Goal: Transaction & Acquisition: Purchase product/service

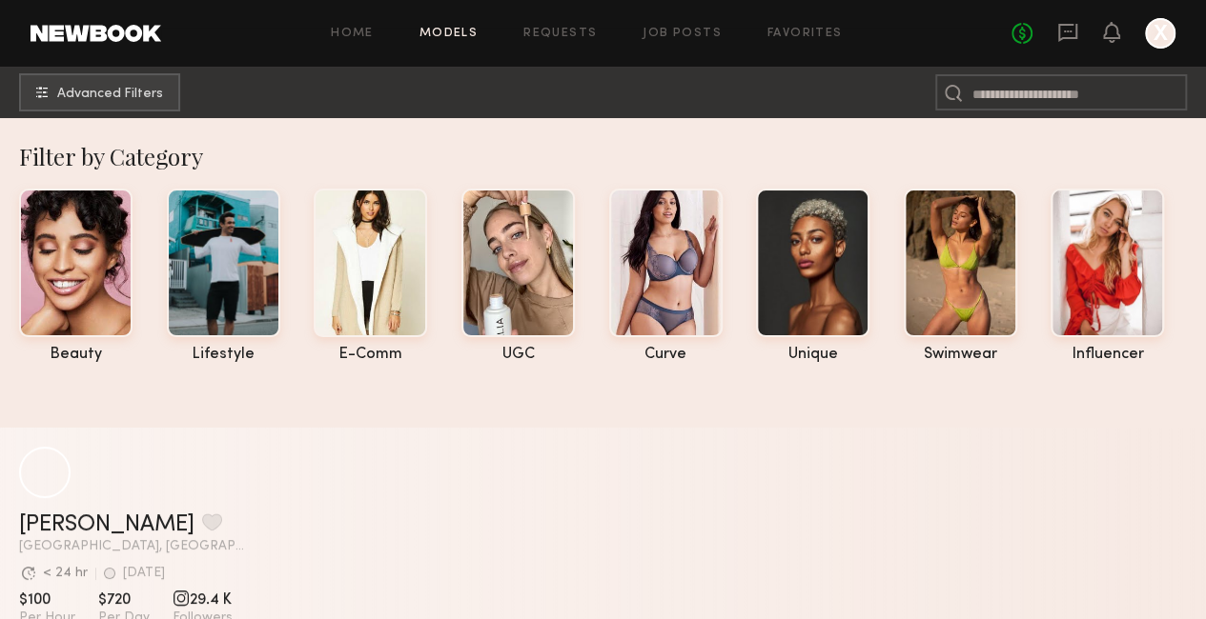
click at [1163, 30] on div at bounding box center [1160, 33] width 30 height 30
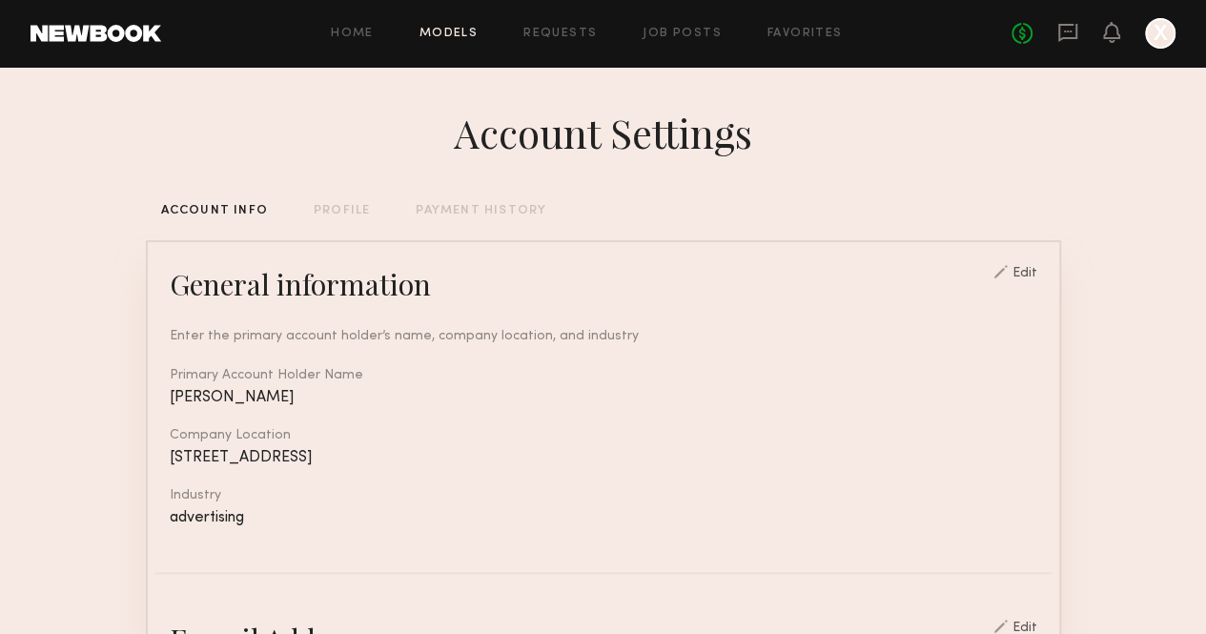
click at [440, 35] on link "Models" at bounding box center [448, 34] width 58 height 12
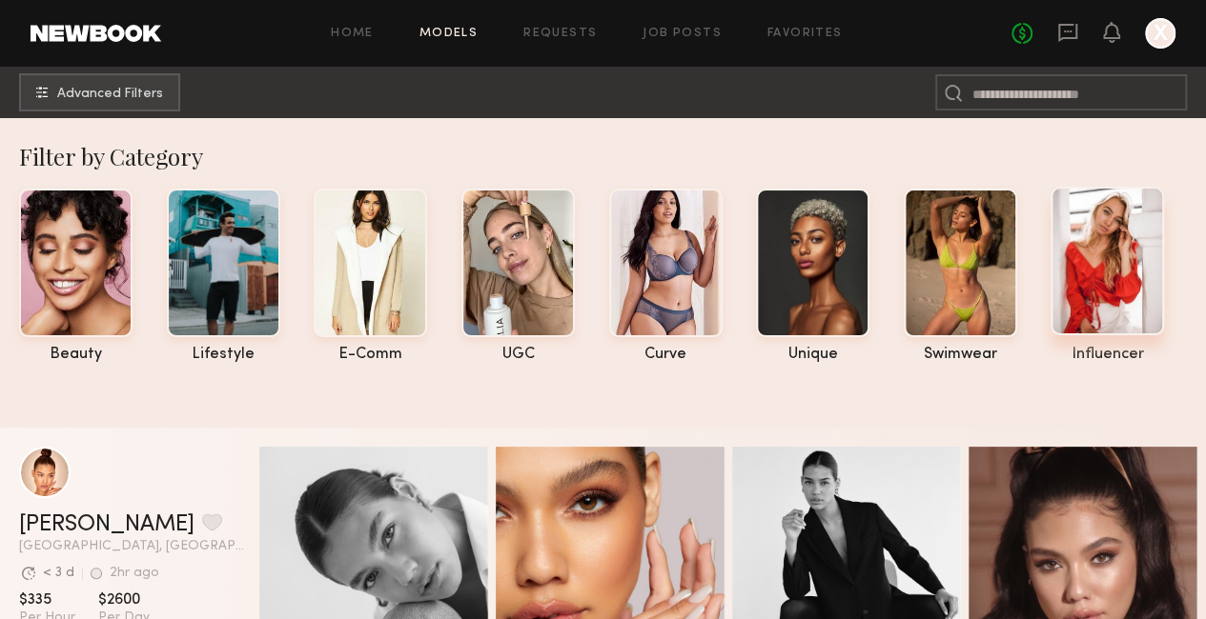
click at [1125, 244] on div at bounding box center [1106, 261] width 113 height 149
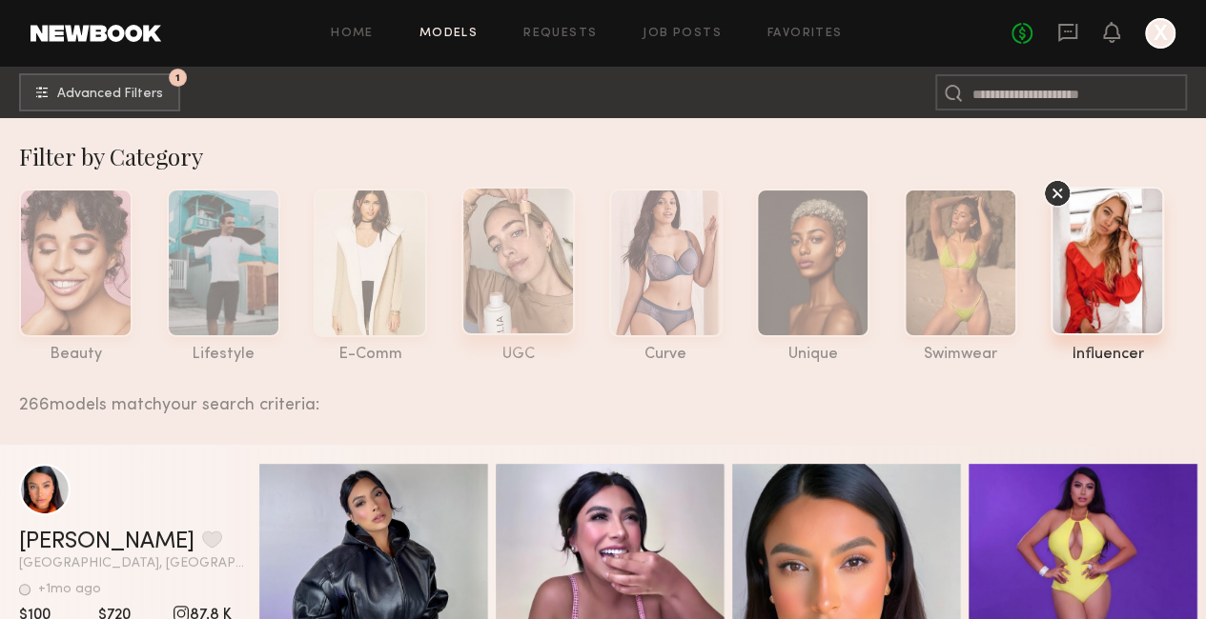
click at [469, 263] on div at bounding box center [517, 261] width 113 height 149
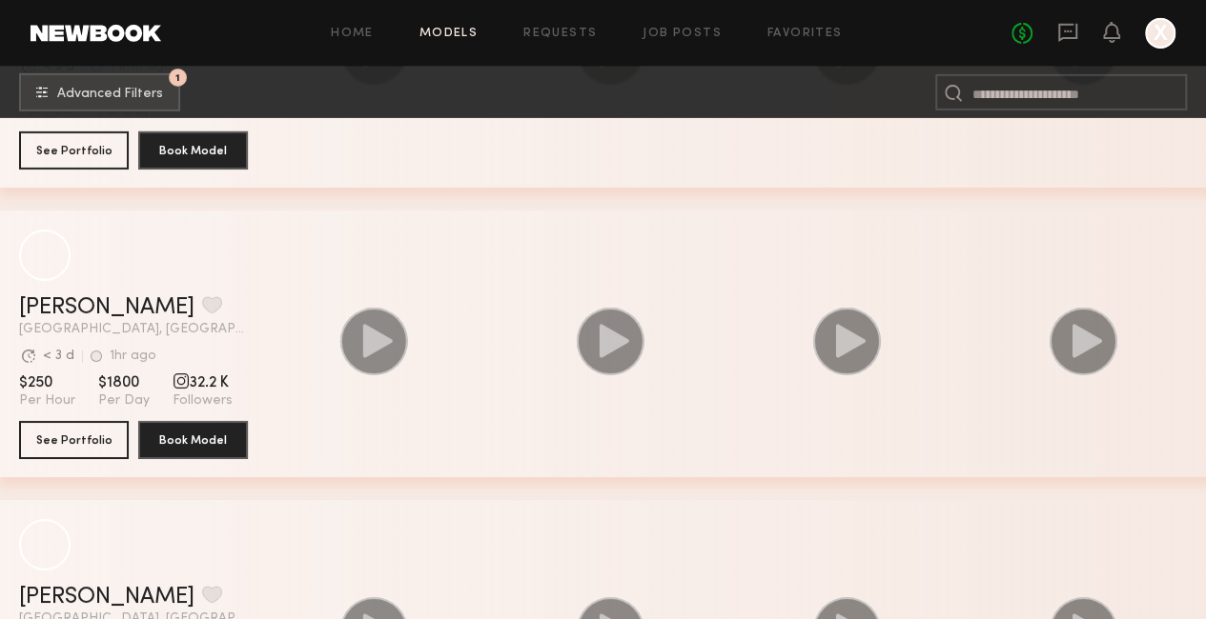
scroll to position [3073, 0]
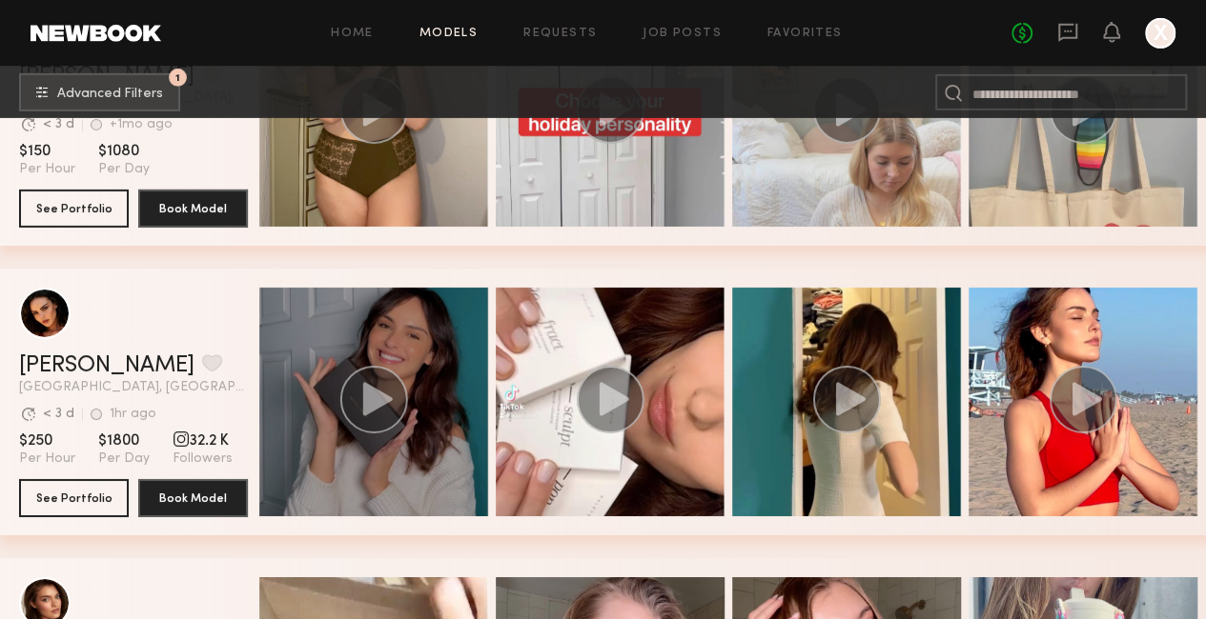
click at [382, 393] on circle "grid" at bounding box center [374, 400] width 68 height 68
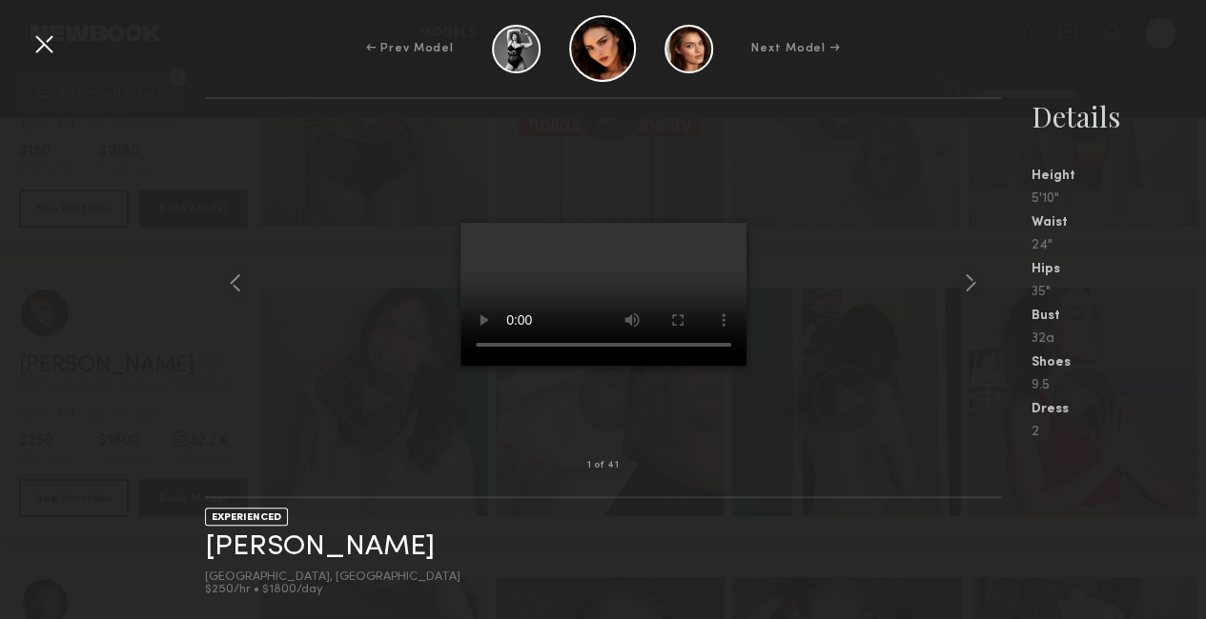
click at [38, 46] on div at bounding box center [44, 44] width 30 height 30
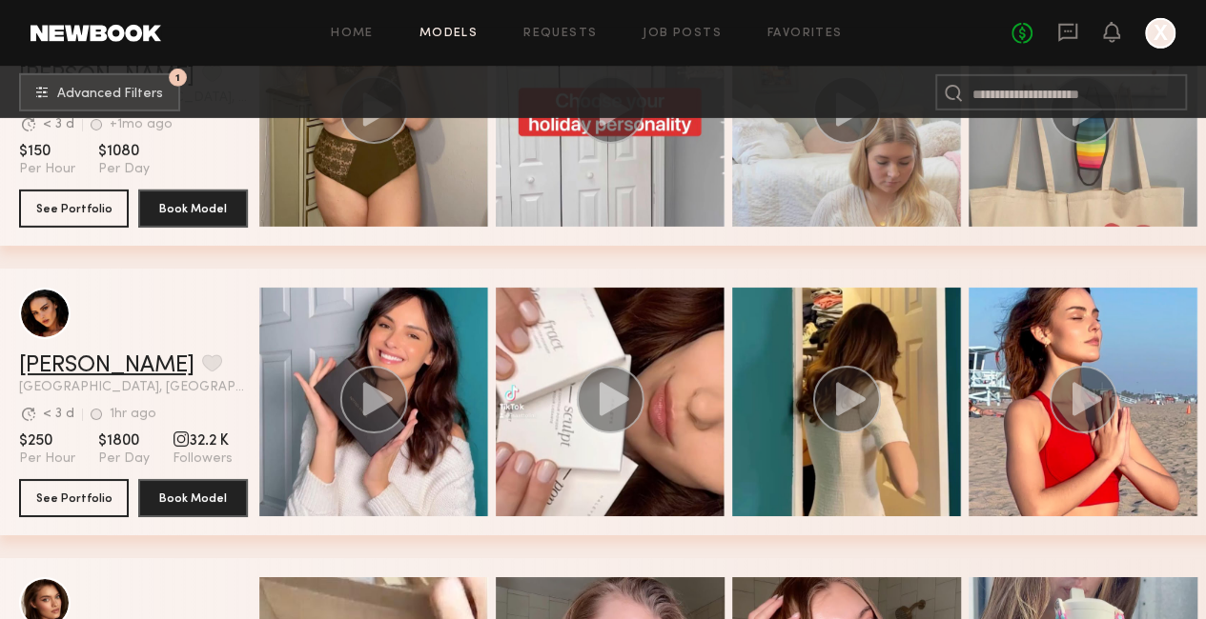
click at [29, 368] on link "[PERSON_NAME]" at bounding box center [106, 366] width 175 height 23
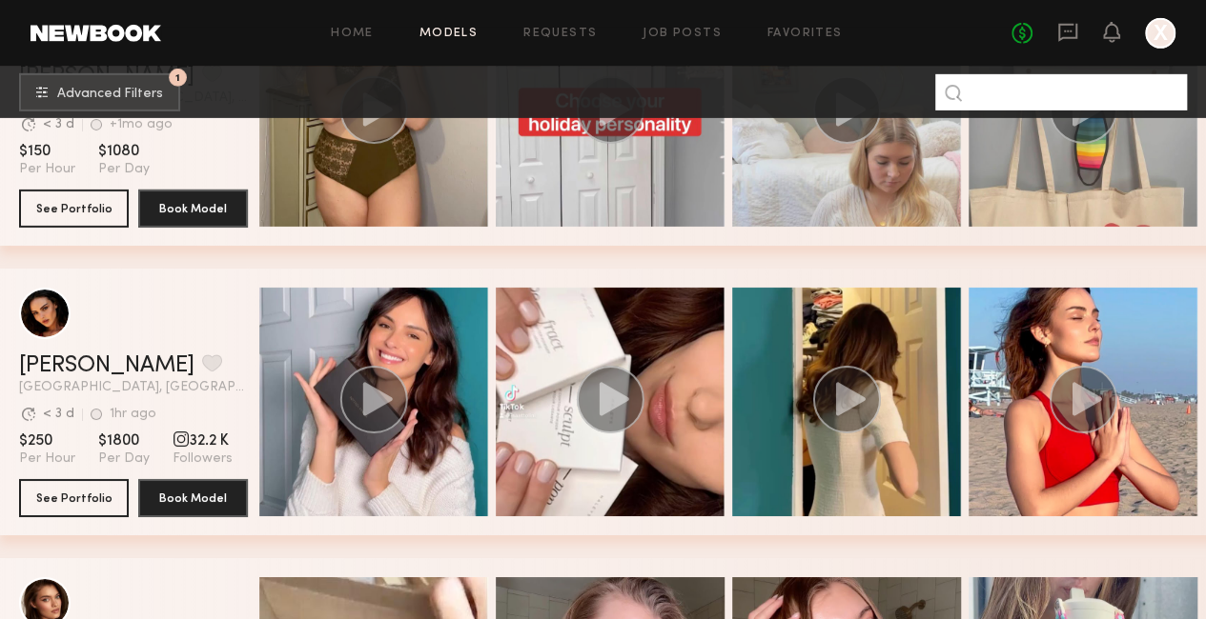
click at [1015, 101] on input at bounding box center [1061, 92] width 252 height 36
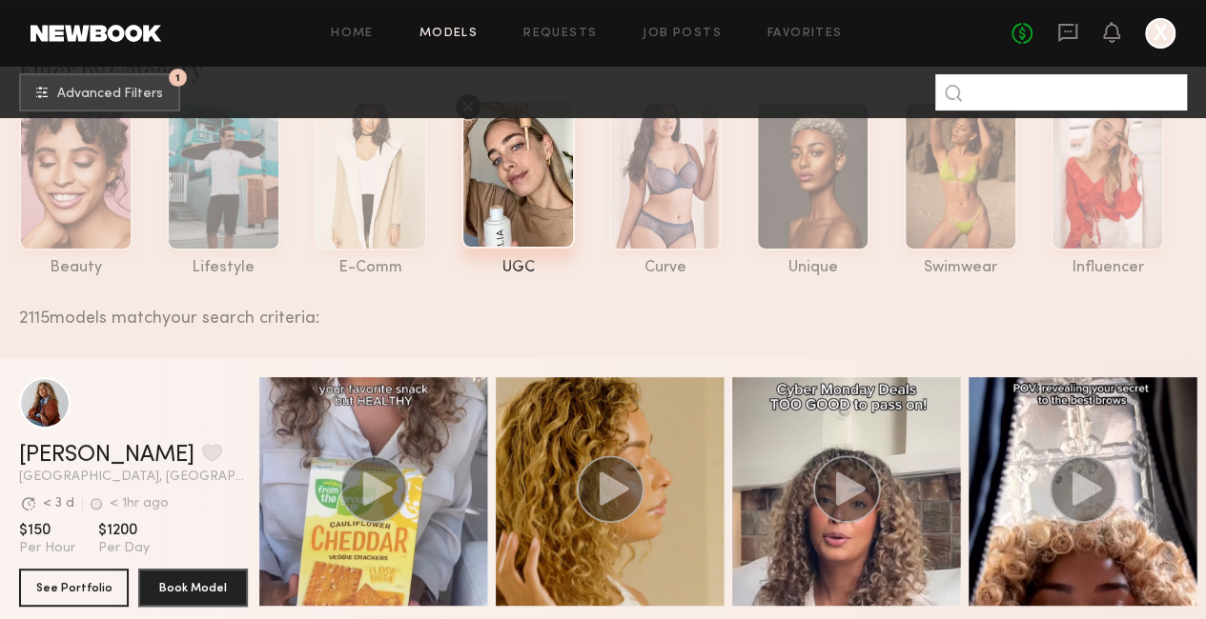
scroll to position [0, 0]
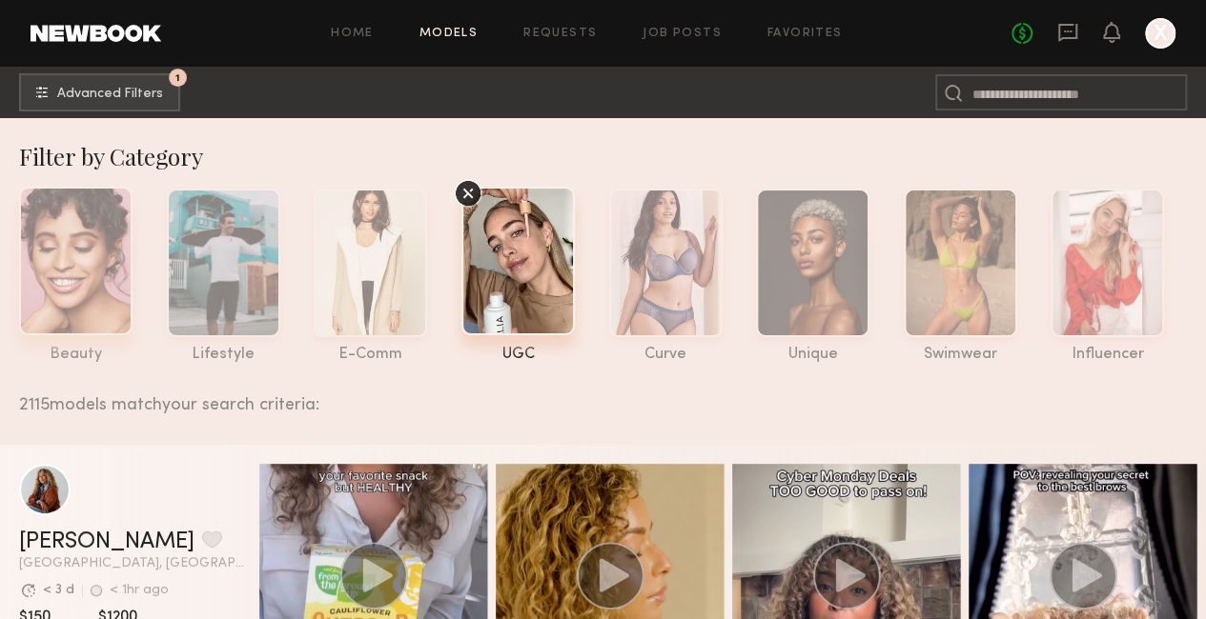
click at [97, 278] on div at bounding box center [75, 261] width 113 height 149
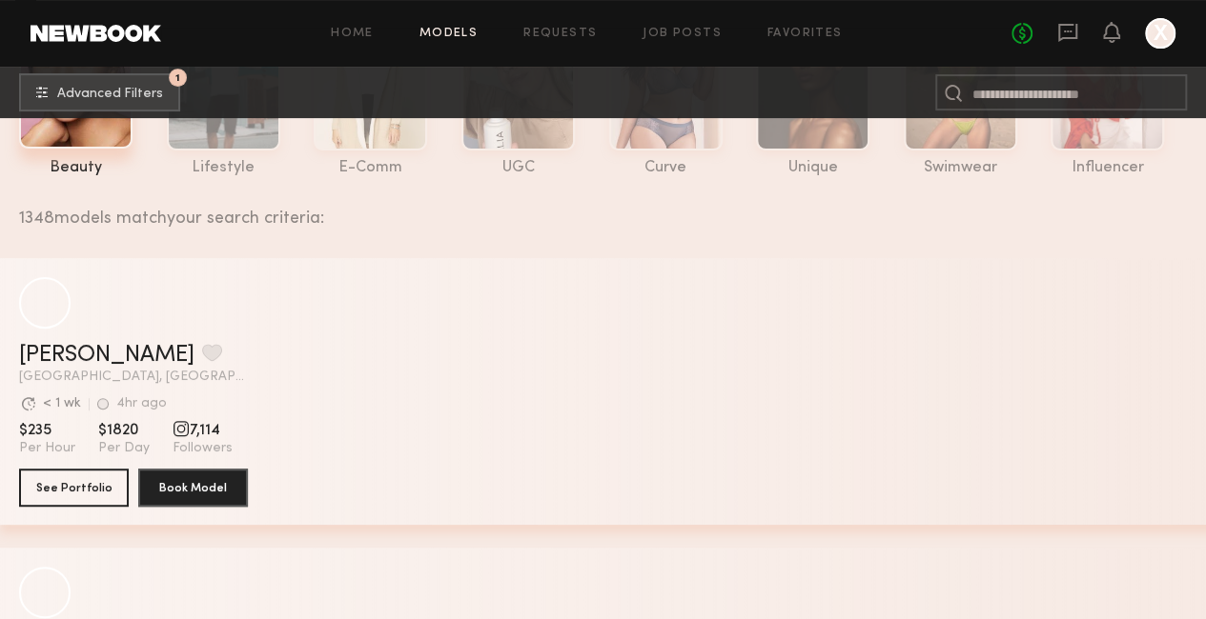
scroll to position [191, 0]
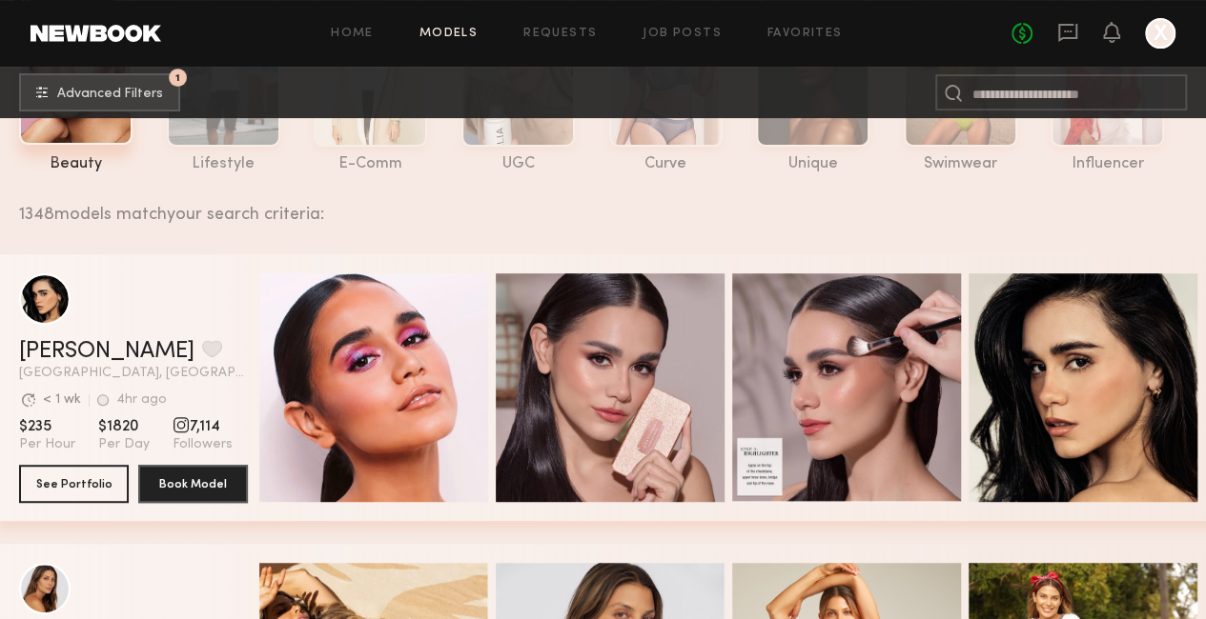
click at [28, 430] on span "$235" at bounding box center [47, 426] width 56 height 19
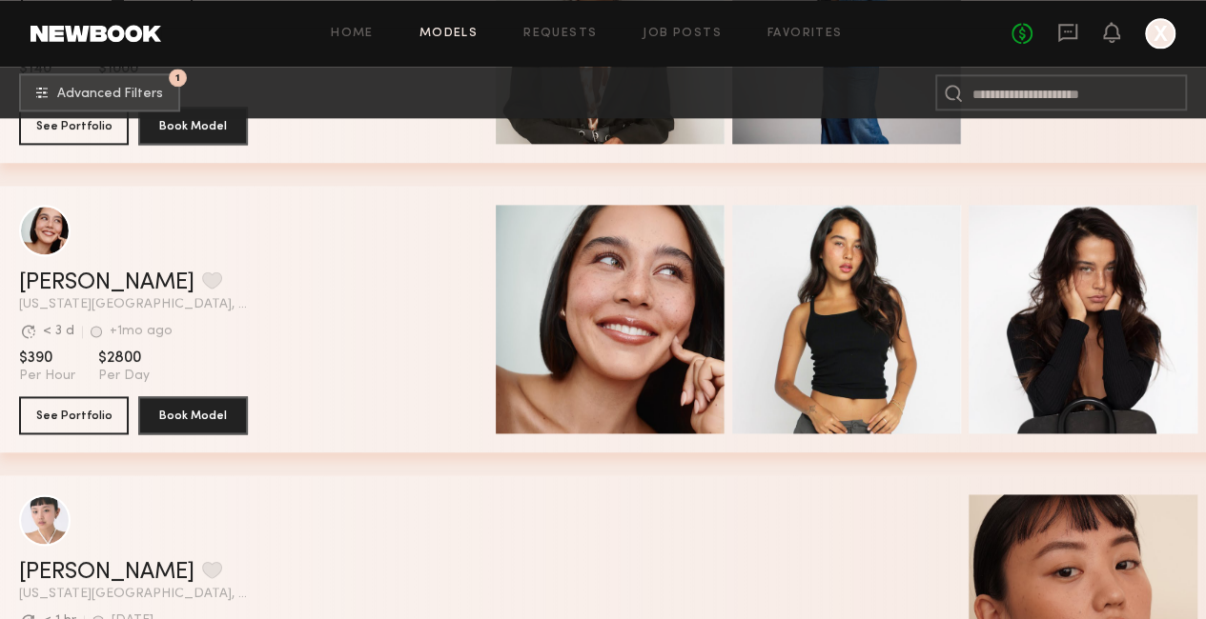
scroll to position [1144, 0]
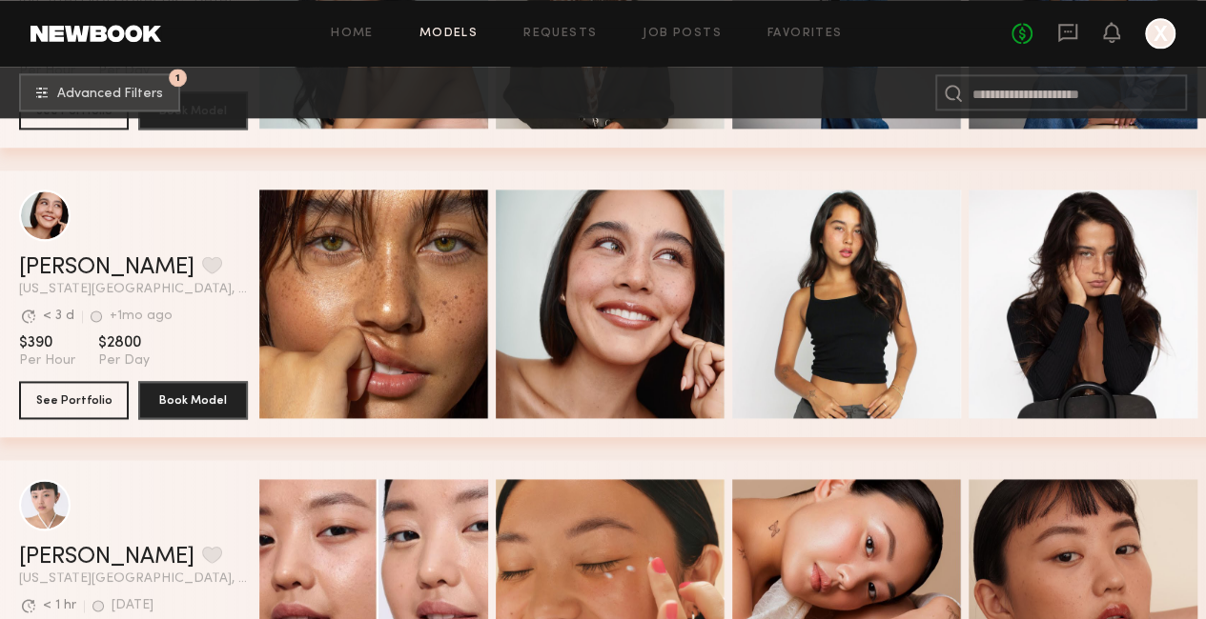
click at [34, 349] on span "$390" at bounding box center [47, 343] width 56 height 19
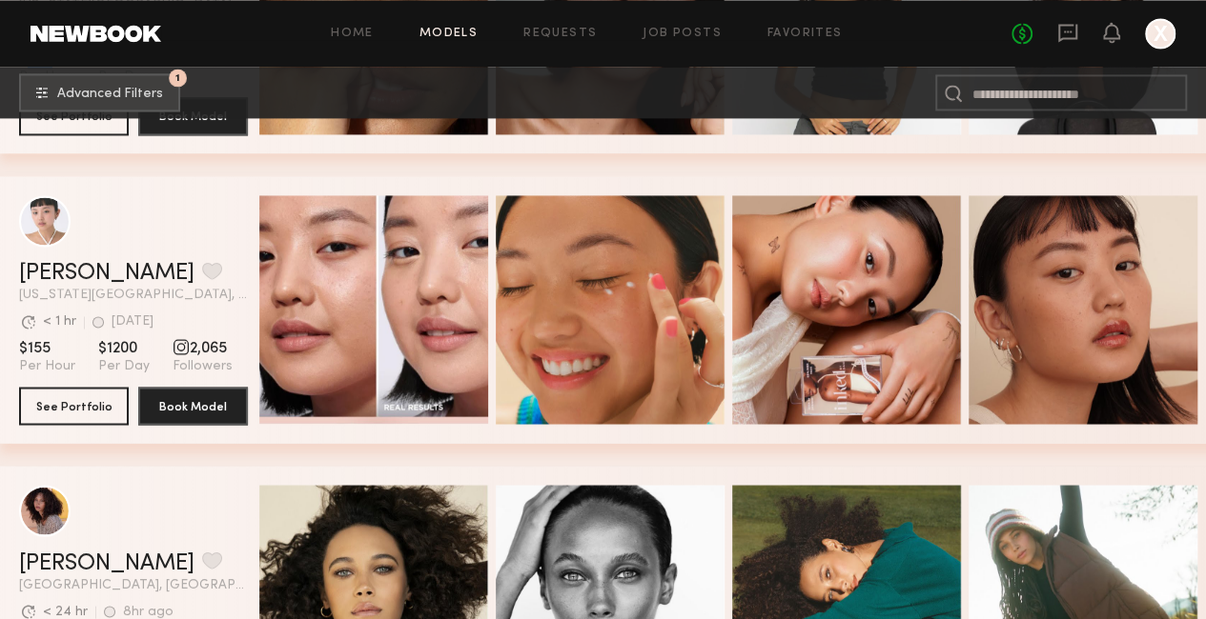
scroll to position [1429, 0]
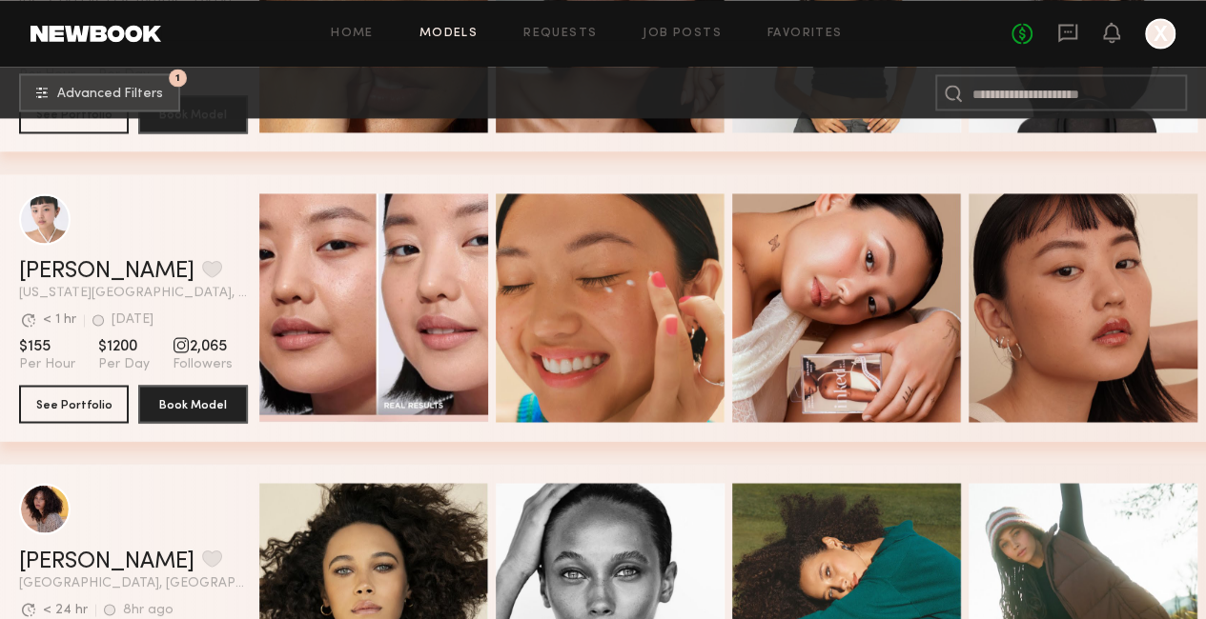
click at [34, 348] on span "$155" at bounding box center [47, 346] width 56 height 19
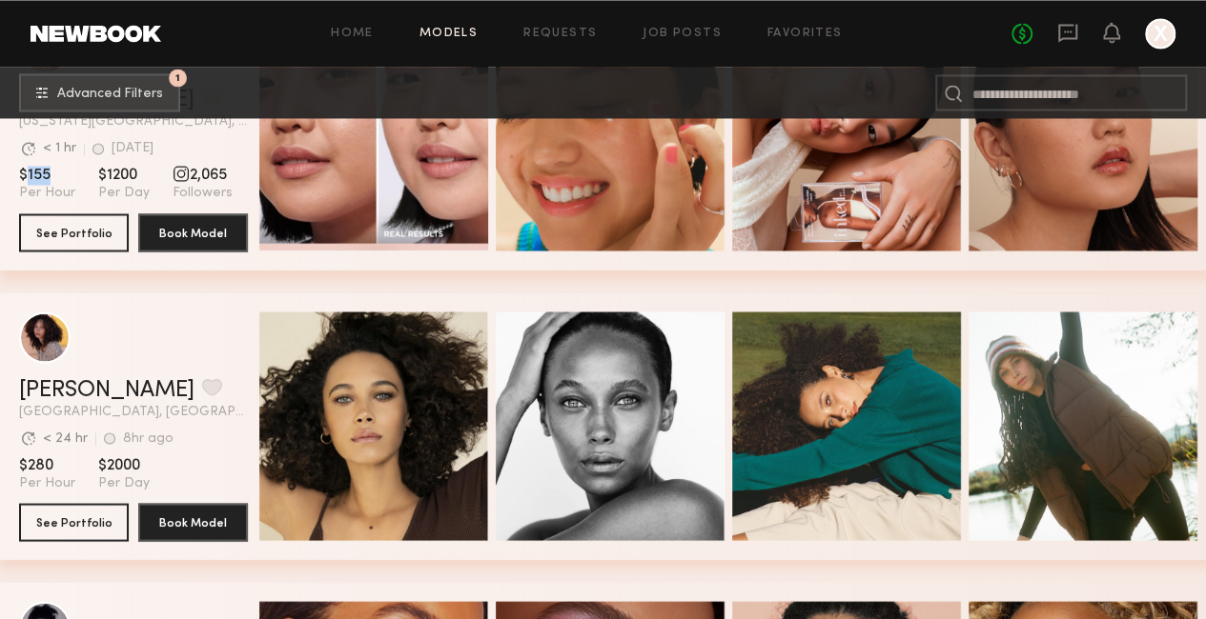
scroll to position [1620, 0]
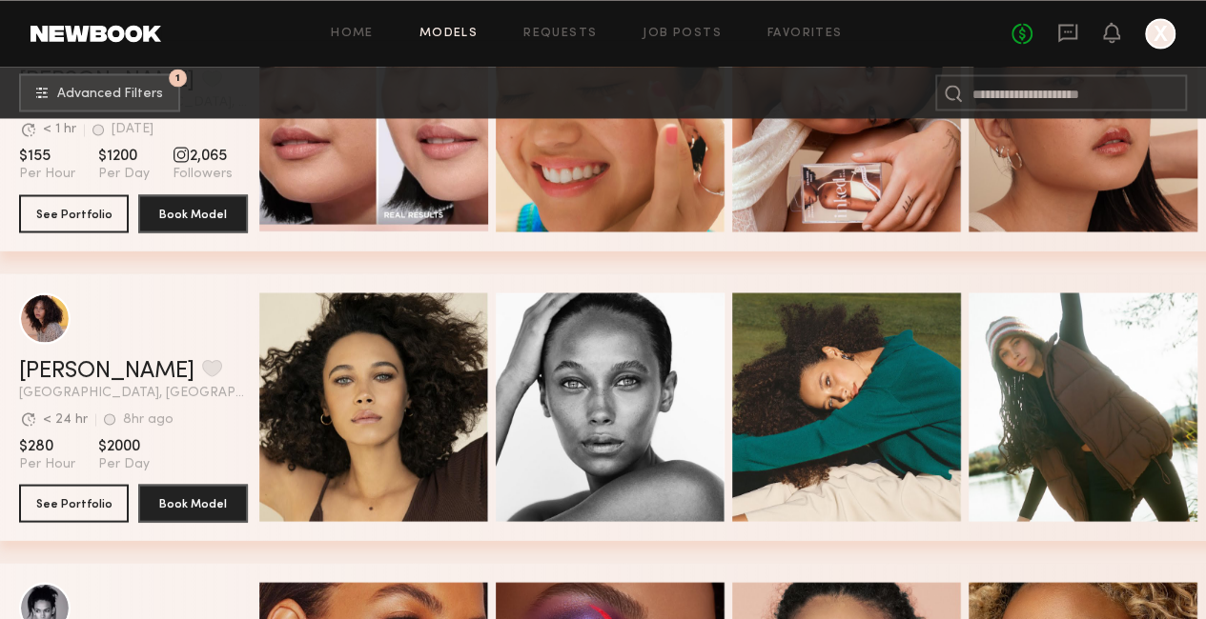
click at [34, 454] on span "$280" at bounding box center [47, 445] width 56 height 19
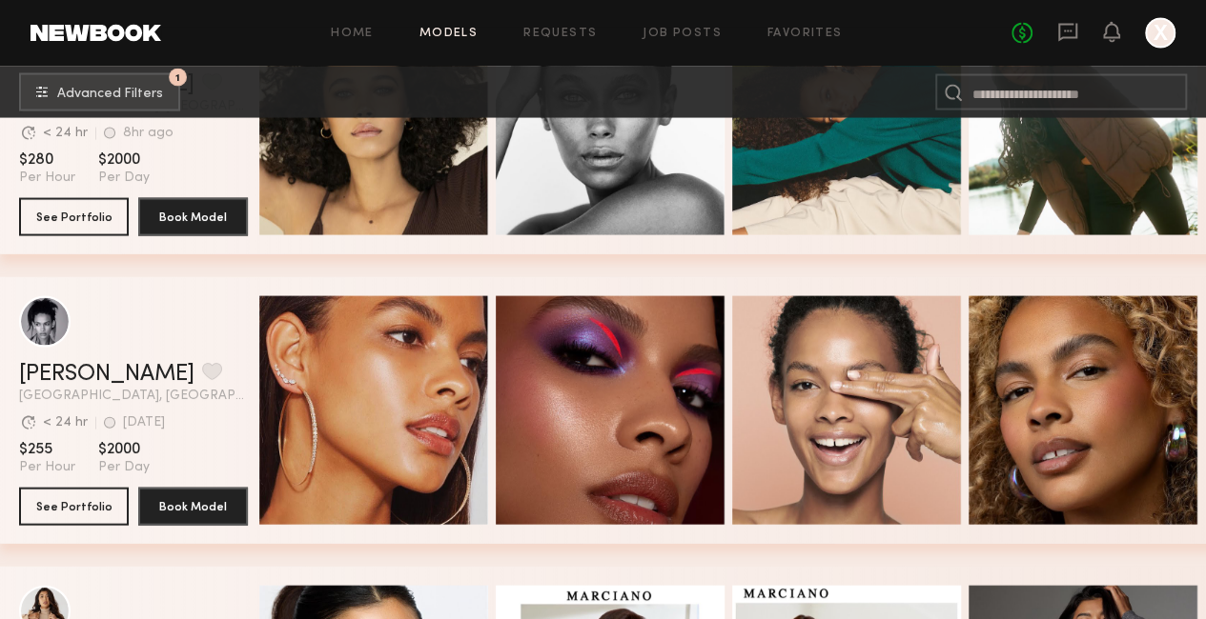
click at [34, 457] on span "$255" at bounding box center [47, 449] width 56 height 19
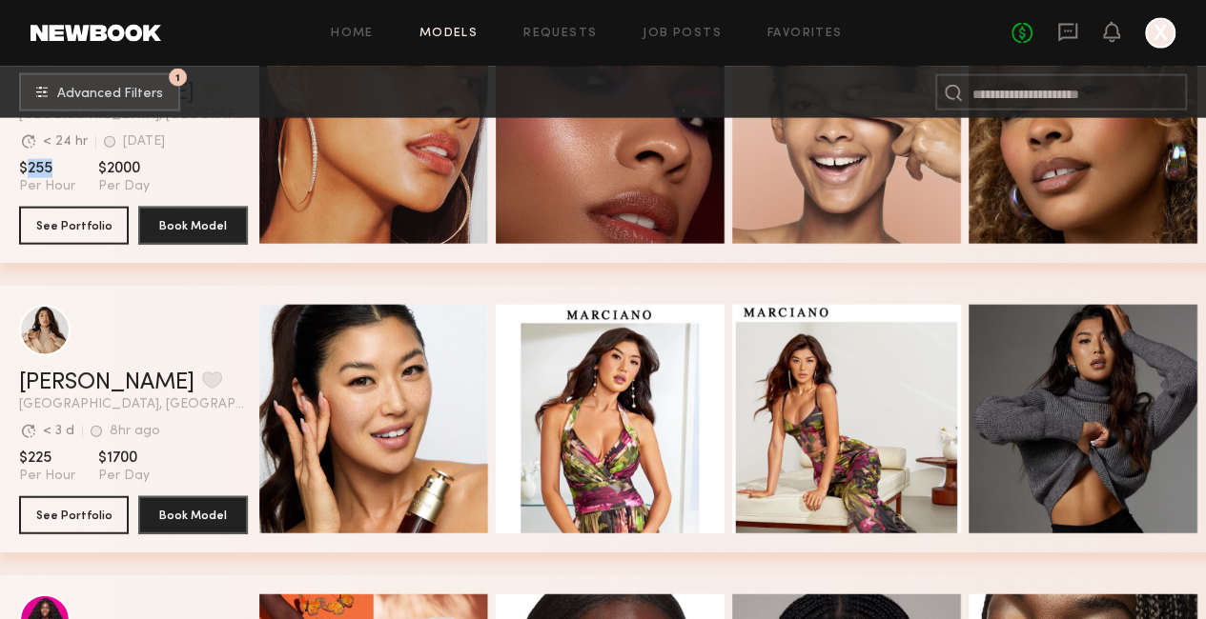
scroll to position [2192, 0]
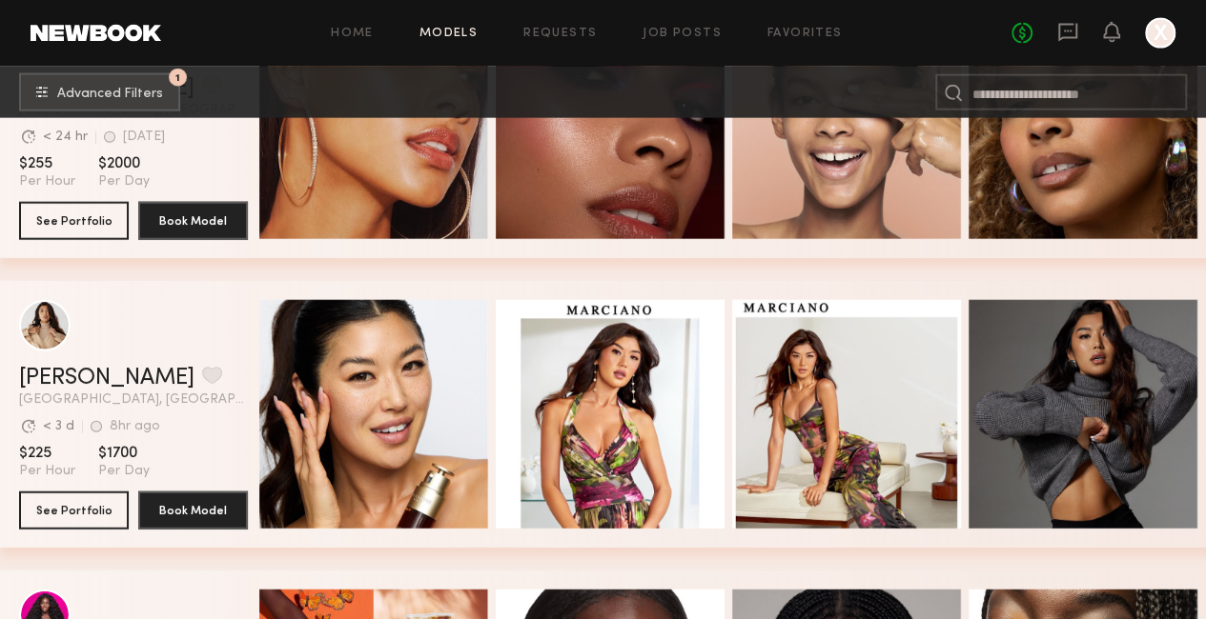
click at [40, 457] on span "$225" at bounding box center [47, 453] width 56 height 19
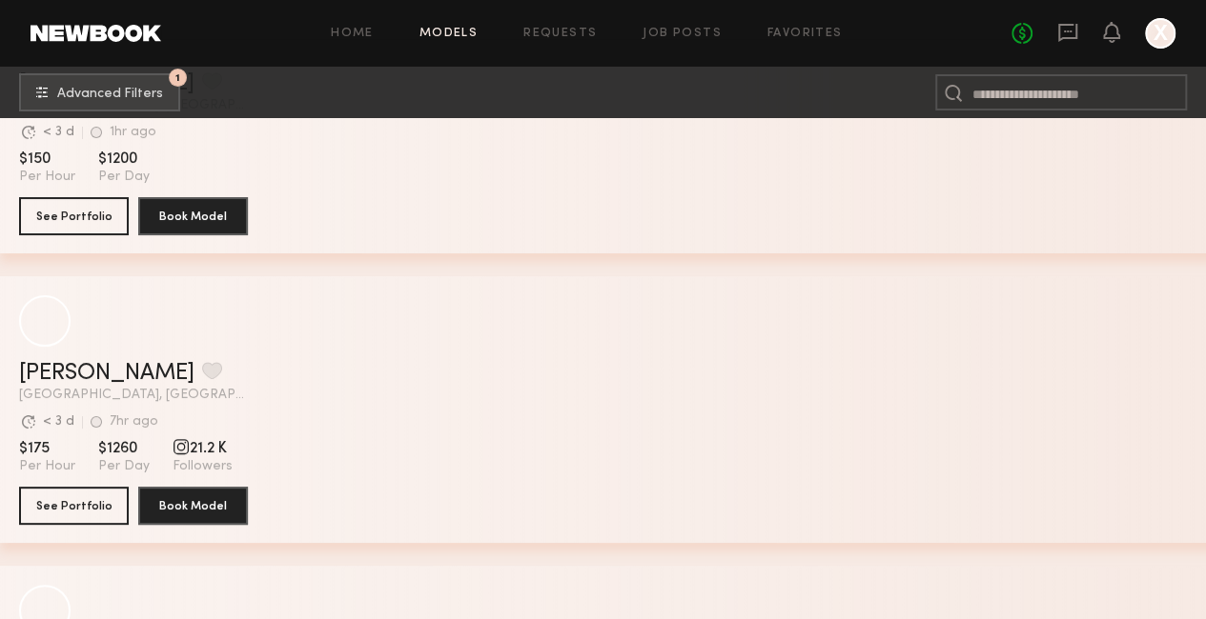
scroll to position [6836, 0]
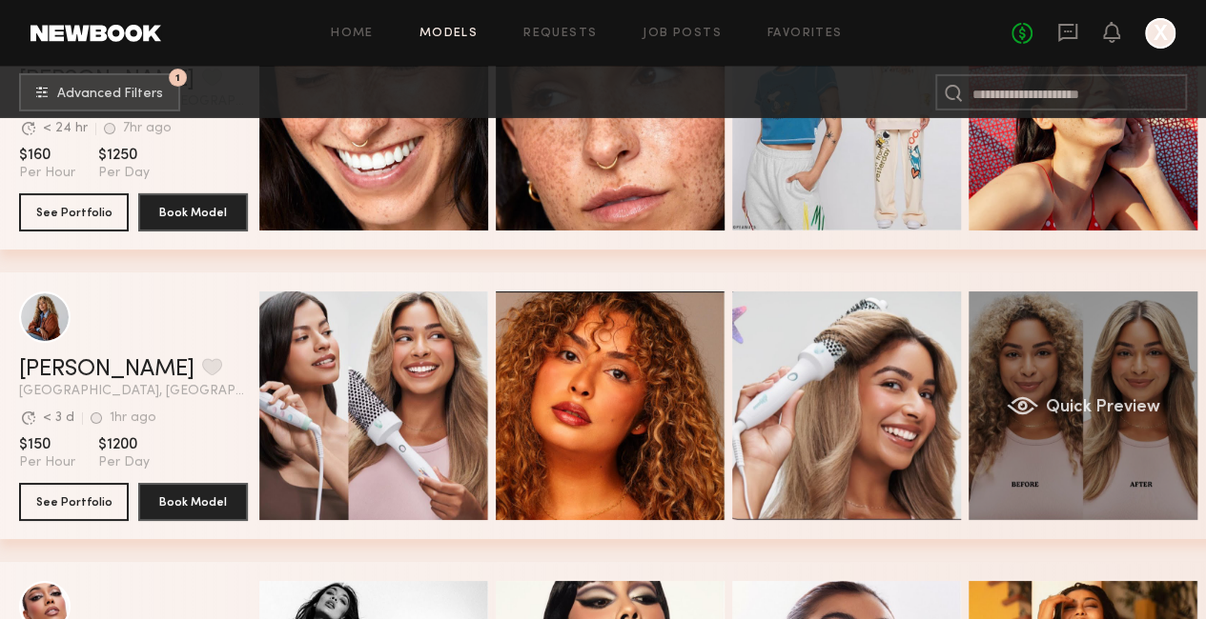
click at [1060, 458] on div "Quick Preview" at bounding box center [1082, 406] width 229 height 229
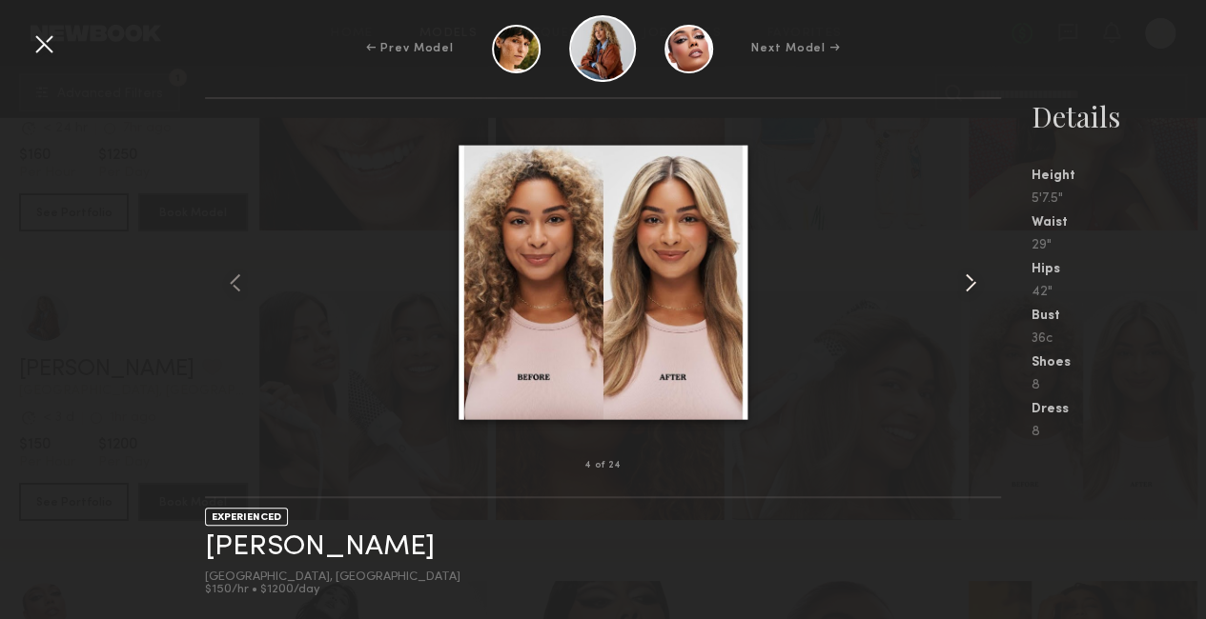
click at [966, 281] on common-icon at bounding box center [970, 283] width 30 height 30
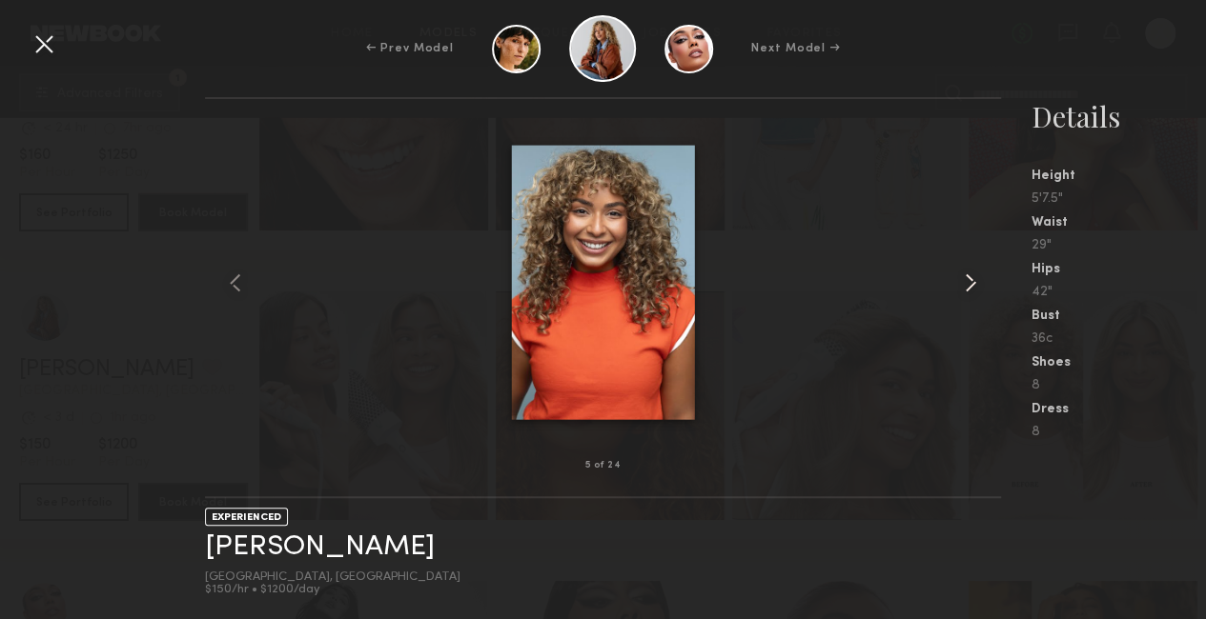
click at [966, 281] on common-icon at bounding box center [970, 283] width 30 height 30
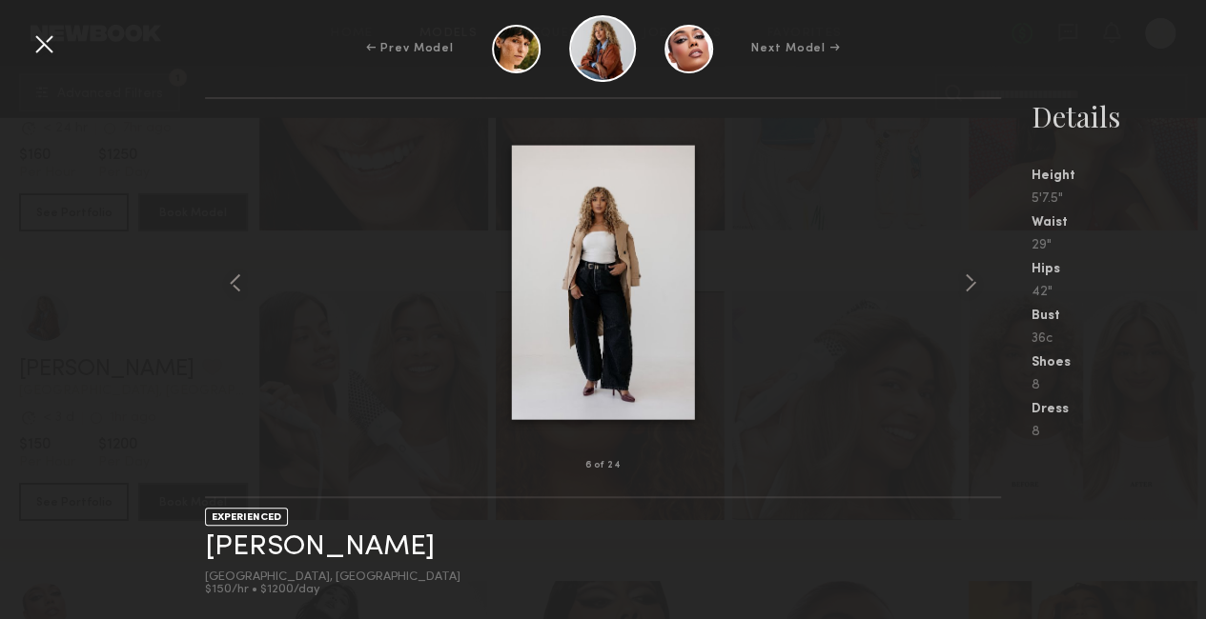
click at [49, 54] on div at bounding box center [44, 44] width 30 height 30
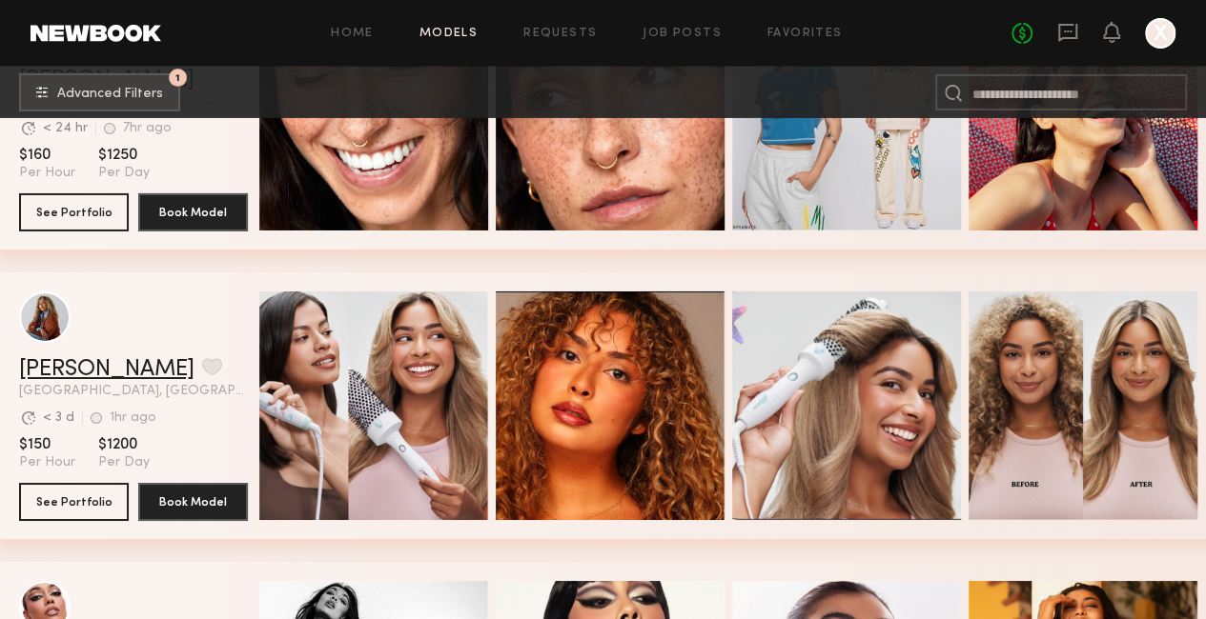
click at [44, 373] on link "Ayanna G." at bounding box center [106, 369] width 175 height 23
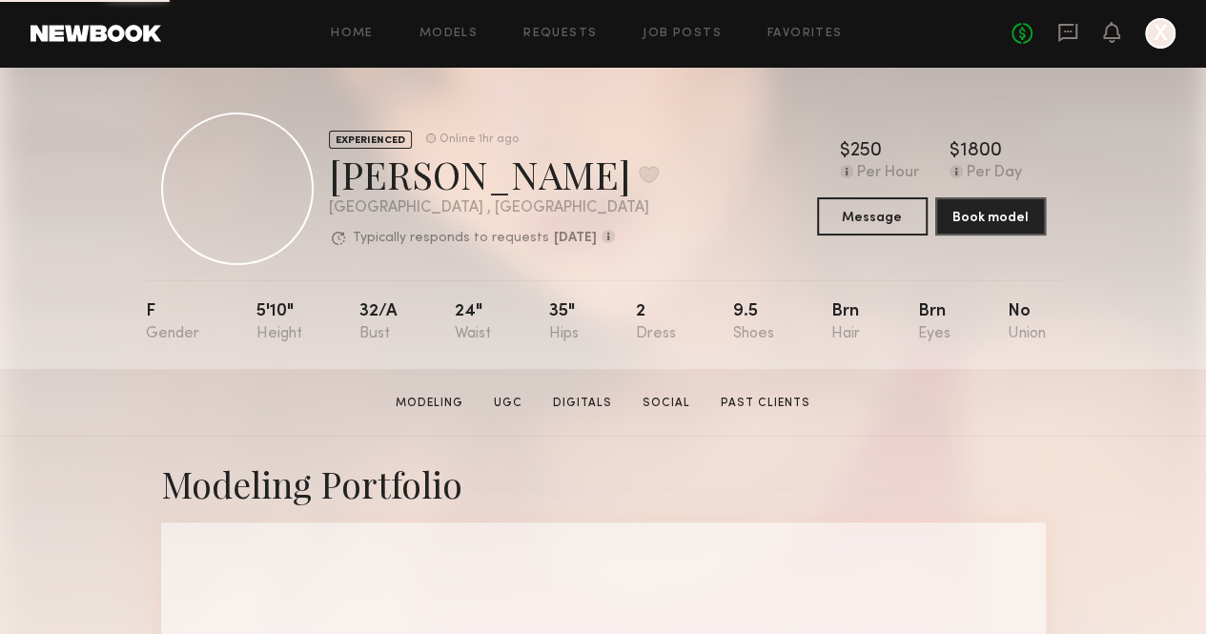
click at [374, 180] on div "[PERSON_NAME] Favorite" at bounding box center [494, 174] width 330 height 51
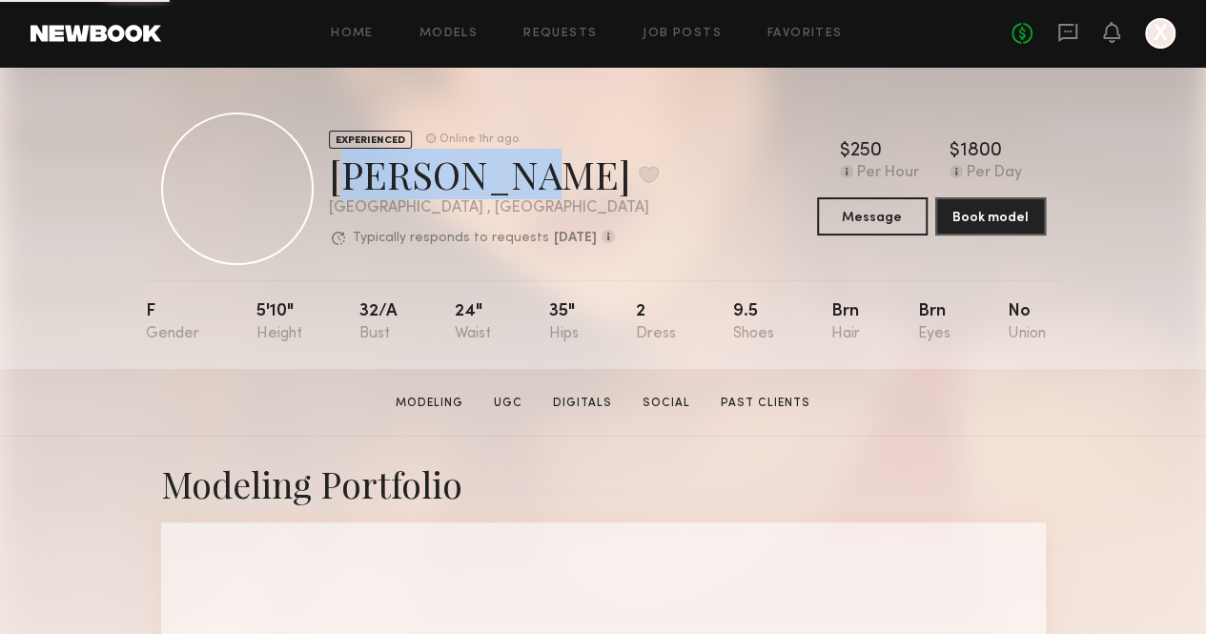
click at [374, 180] on div "[PERSON_NAME] Favorite" at bounding box center [494, 174] width 330 height 51
copy div "[PERSON_NAME] Favorite"
click at [642, 172] on div "EXPERIENCED Online 1hr ago [PERSON_NAME] Favorite [GEOGRAPHIC_DATA] , [GEOGRAPH…" at bounding box center [603, 188] width 884 height 152
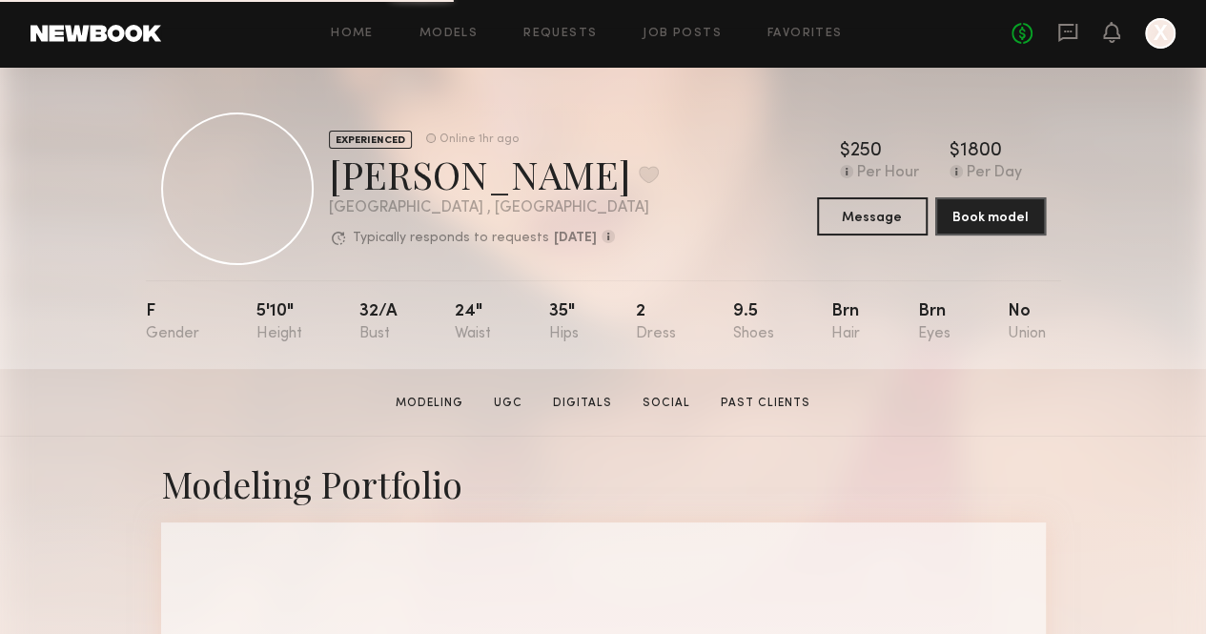
click at [439, 135] on div "Online 1hr ago" at bounding box center [478, 139] width 79 height 12
click at [604, 152] on div "[PERSON_NAME] Favorite" at bounding box center [494, 174] width 330 height 51
click at [439, 133] on div "Online 1hr ago" at bounding box center [478, 139] width 79 height 12
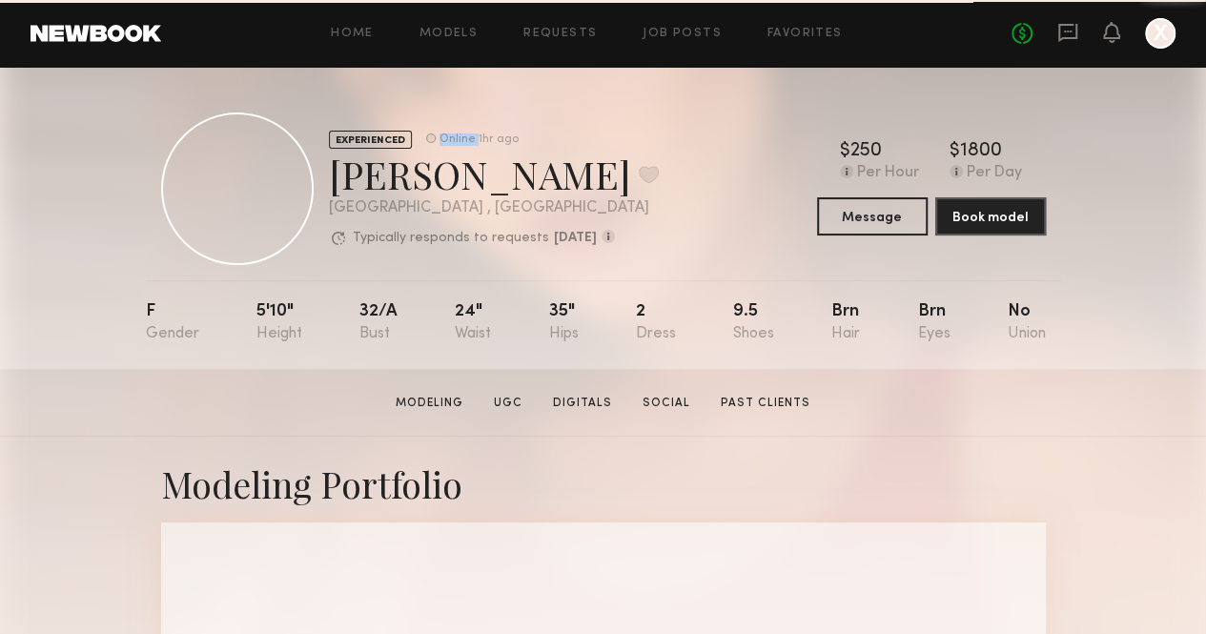
click at [439, 133] on div "Online 1hr ago" at bounding box center [478, 139] width 79 height 12
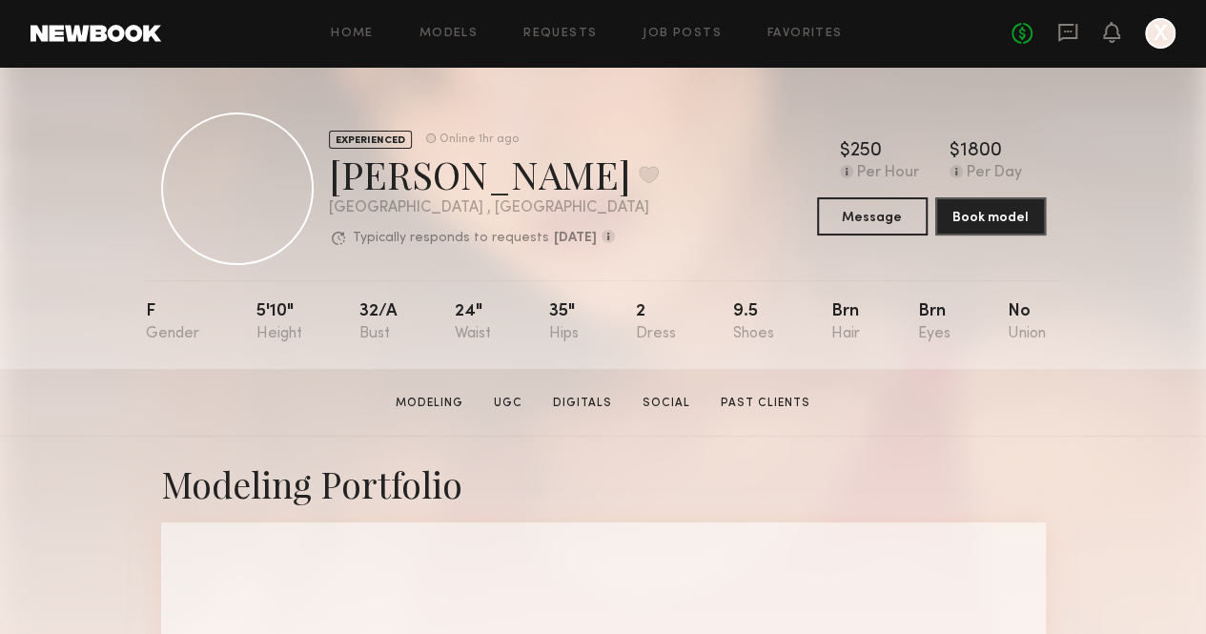
click at [674, 167] on div "EXPERIENCED Online 1hr ago [PERSON_NAME] Favorite [GEOGRAPHIC_DATA] , [GEOGRAPH…" at bounding box center [603, 188] width 884 height 152
click at [887, 213] on button "Message" at bounding box center [872, 215] width 111 height 38
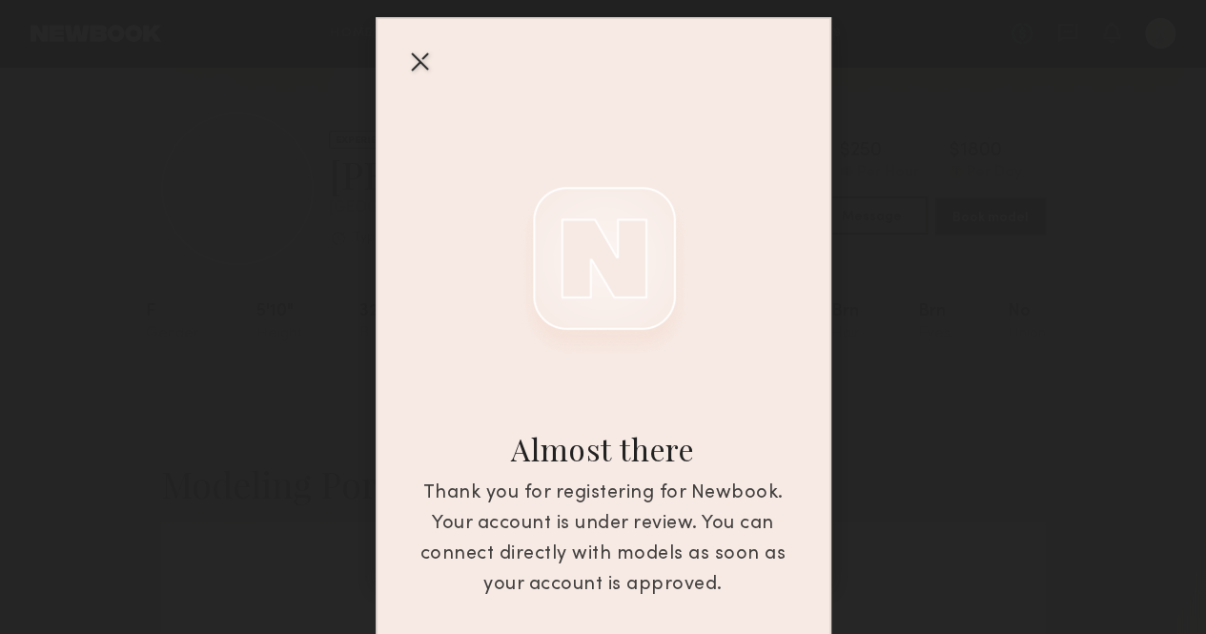
scroll to position [154, 0]
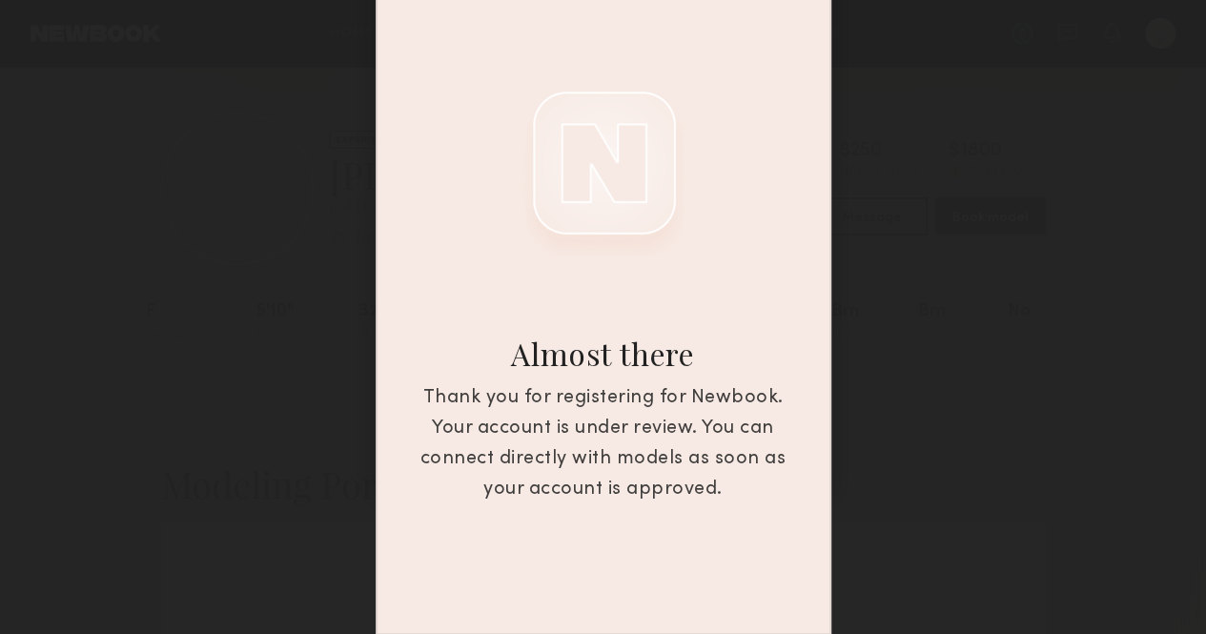
click at [660, 410] on div "Thank you for registering for Newbook. Your account is under review. You can co…" at bounding box center [603, 444] width 387 height 122
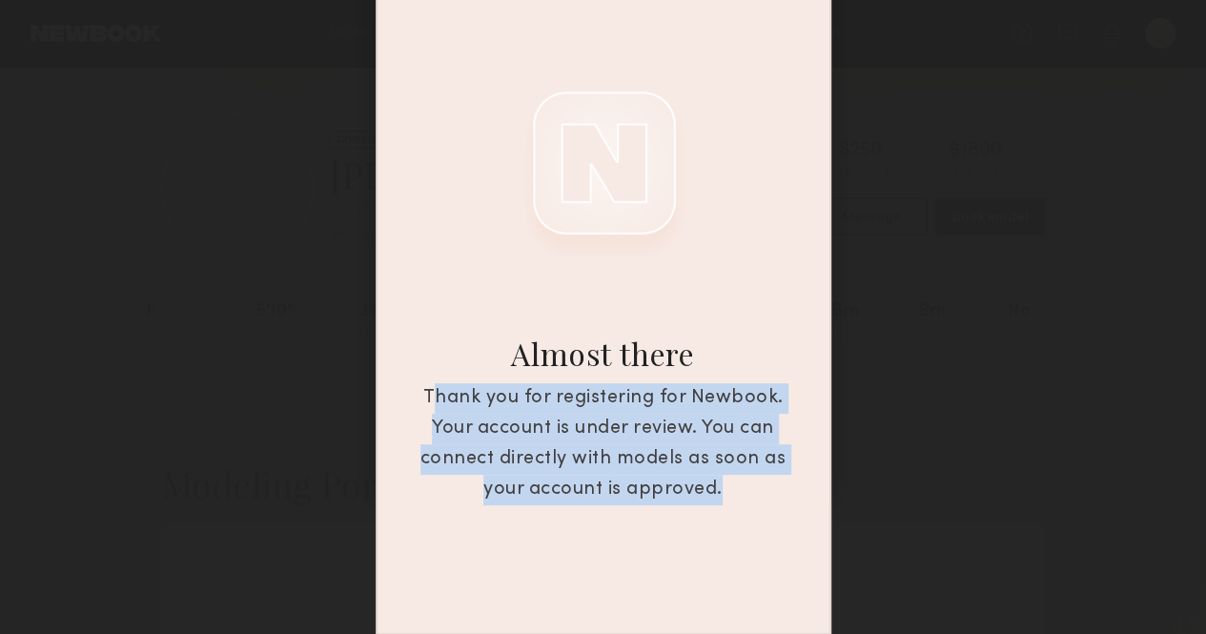
click at [660, 410] on div "Thank you for registering for Newbook. Your account is under review. You can co…" at bounding box center [603, 444] width 387 height 122
copy div "Thank you for registering for Newbook. Your account is under review. You can co…"
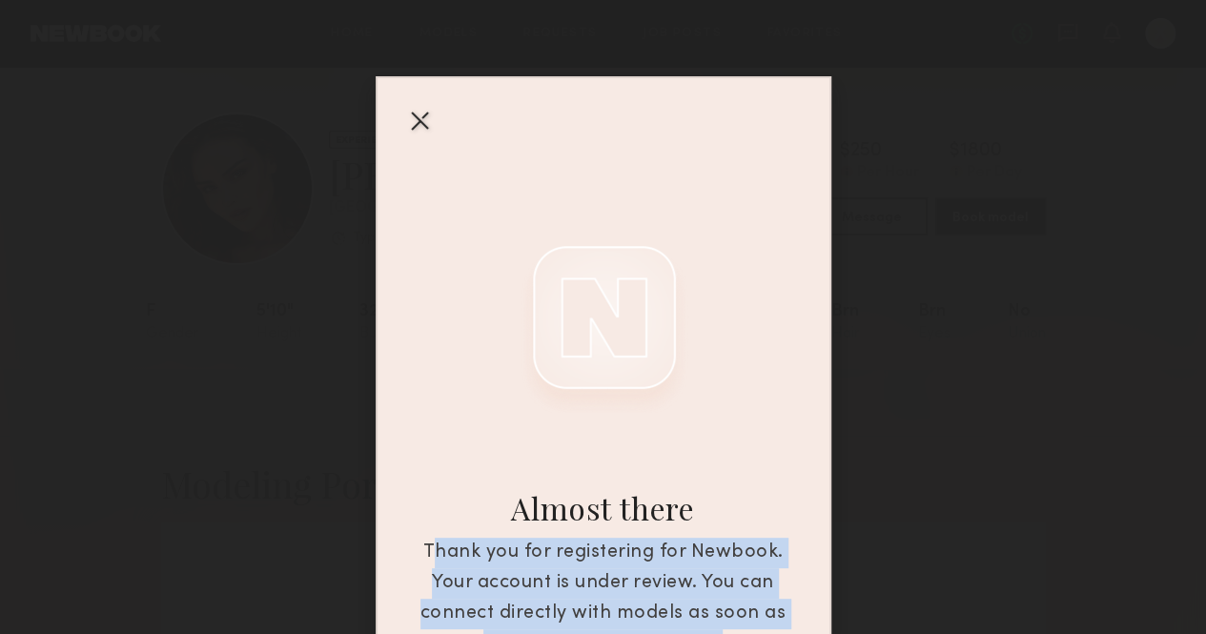
click at [419, 116] on div at bounding box center [419, 120] width 30 height 30
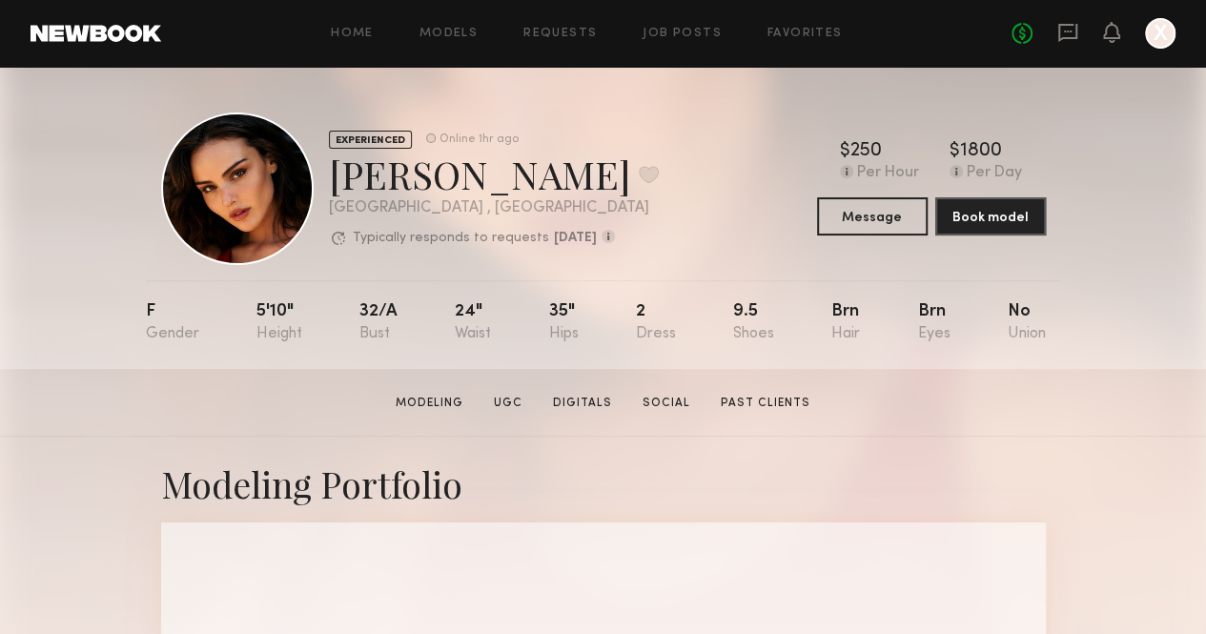
click at [1177, 29] on header "Home Models Requests Job Posts Favorites Sign Out No fees up to $5,000 X" at bounding box center [603, 33] width 1206 height 67
click at [1164, 30] on div at bounding box center [1160, 33] width 30 height 30
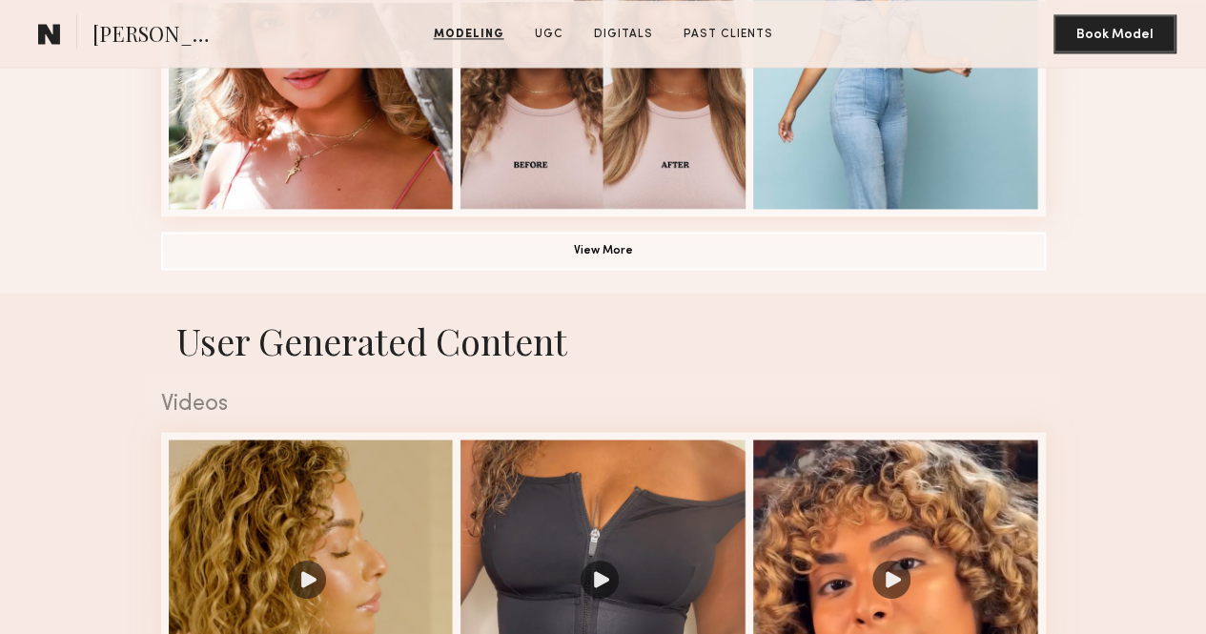
scroll to position [1620, 0]
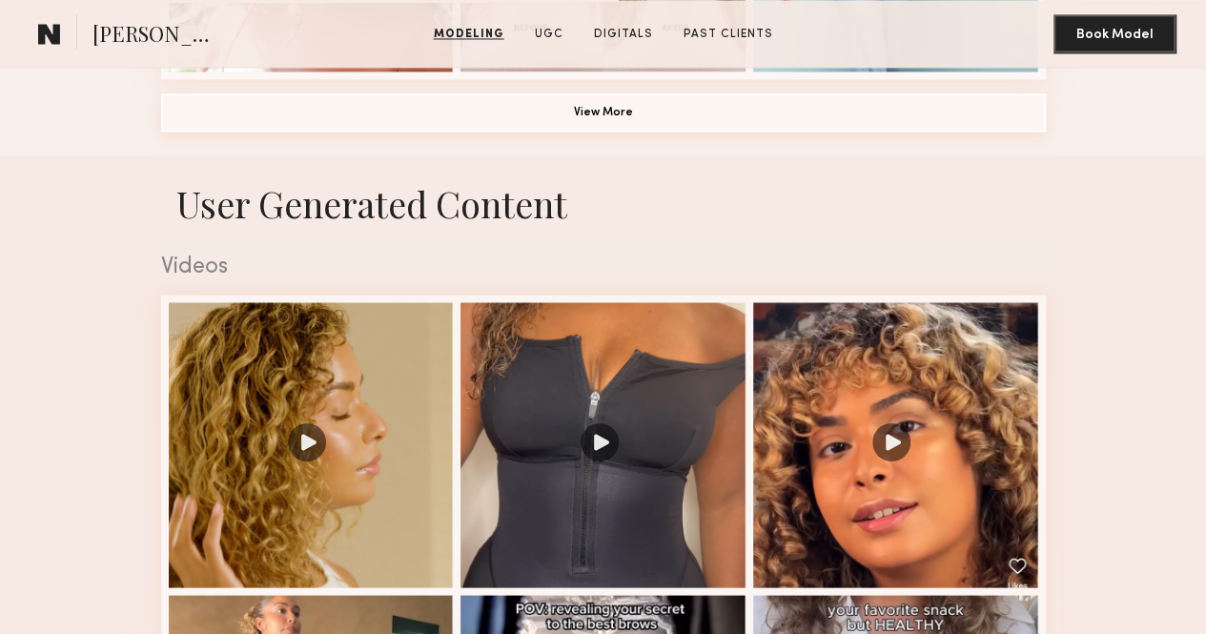
click at [617, 132] on button "View More" at bounding box center [603, 112] width 884 height 38
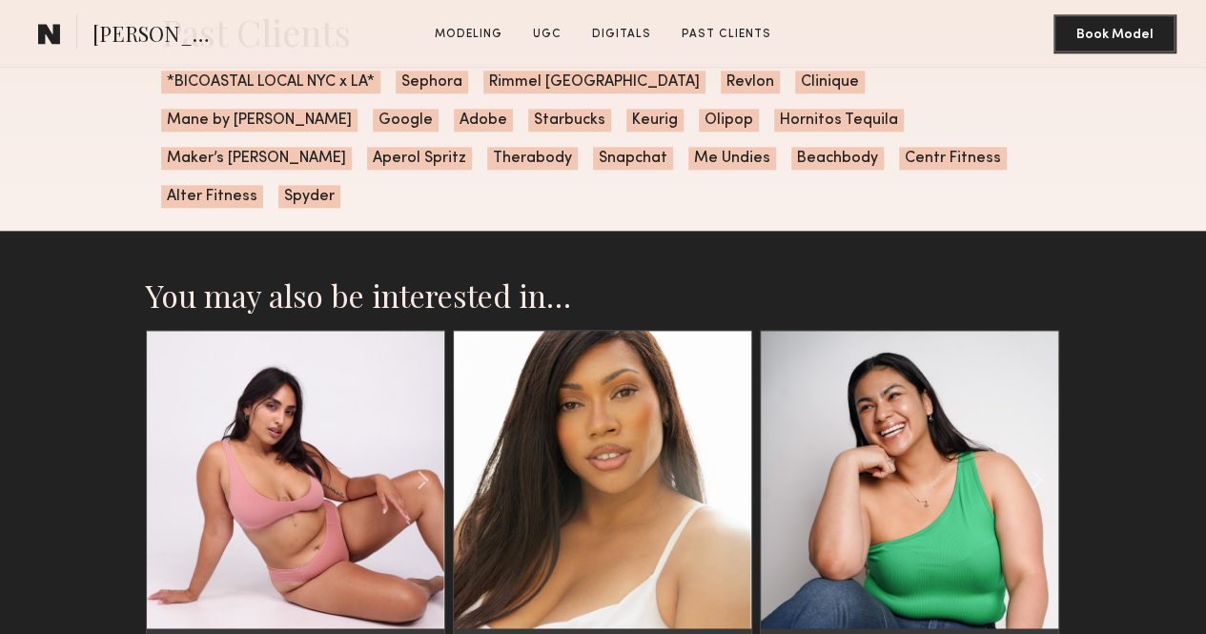
scroll to position [4670, 0]
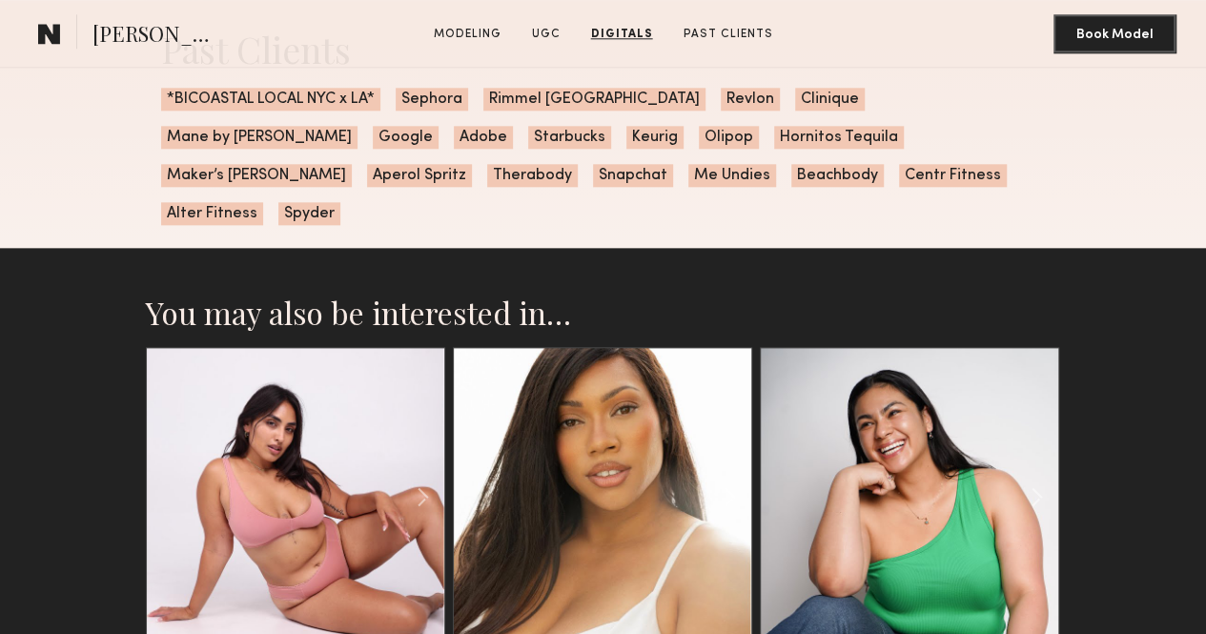
drag, startPoint x: 858, startPoint y: 165, endPoint x: 847, endPoint y: 158, distance: 12.4
drag, startPoint x: 574, startPoint y: 100, endPoint x: 812, endPoint y: 110, distance: 238.4
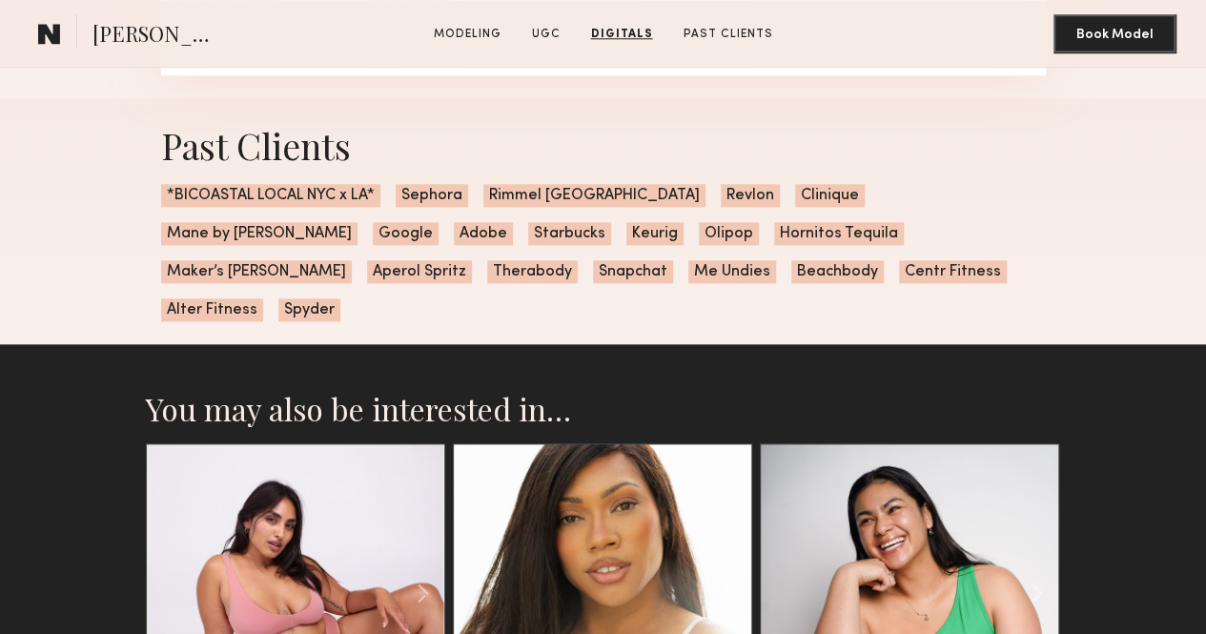
scroll to position [4479, 0]
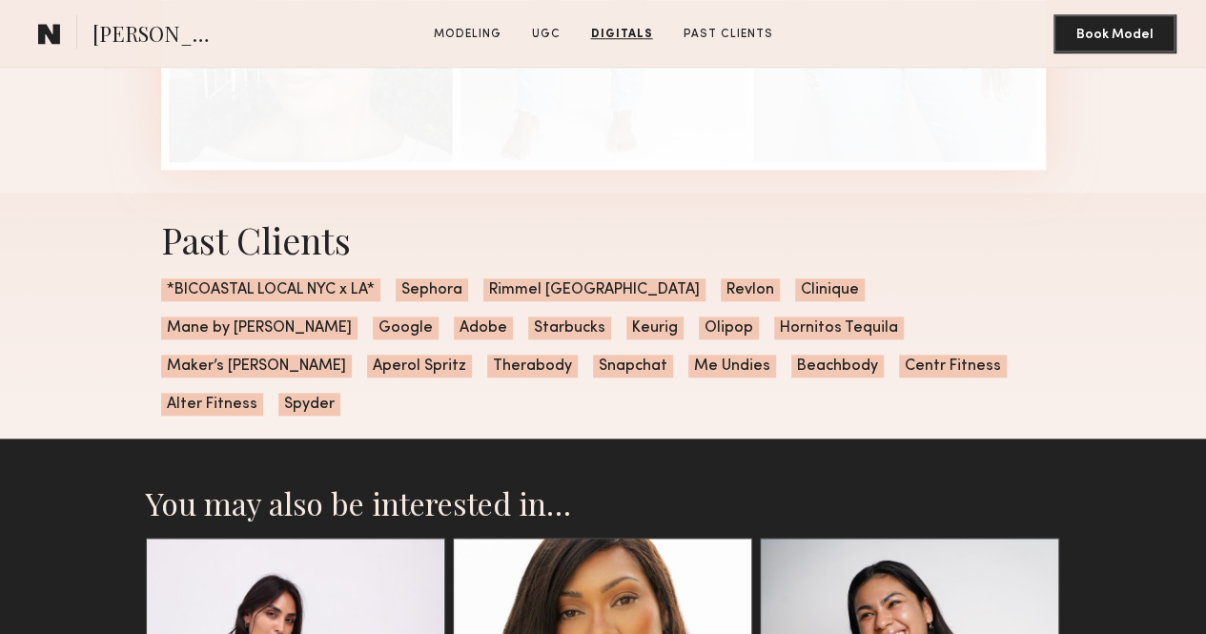
drag, startPoint x: 573, startPoint y: 290, endPoint x: 809, endPoint y: 304, distance: 236.8
copy link "[EMAIL_ADDRESS][DOMAIN_NAME]"
